Goal: Find specific page/section: Find specific page/section

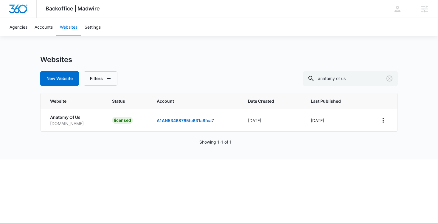
click at [239, 53] on div "Backoffice | Madwire Apps Settings SH [PERSON_NAME] [PERSON_NAME][EMAIL_ADDRESS…" at bounding box center [219, 79] width 438 height 159
click at [375, 79] on input "anatomy of us" at bounding box center [350, 78] width 95 height 14
type input "etttraining"
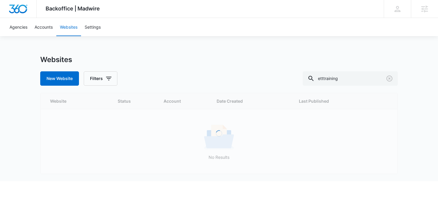
click at [203, 69] on div "Websites New Website Filters etttraining" at bounding box center [219, 70] width 358 height 30
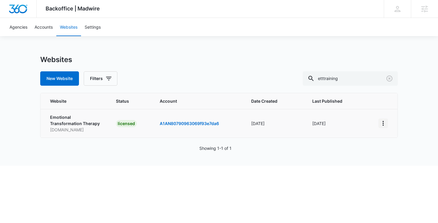
click at [385, 123] on icon "View More" at bounding box center [383, 123] width 7 height 7
click at [387, 147] on link "Edit Website" at bounding box center [398, 148] width 24 height 5
